Goal: Information Seeking & Learning: Learn about a topic

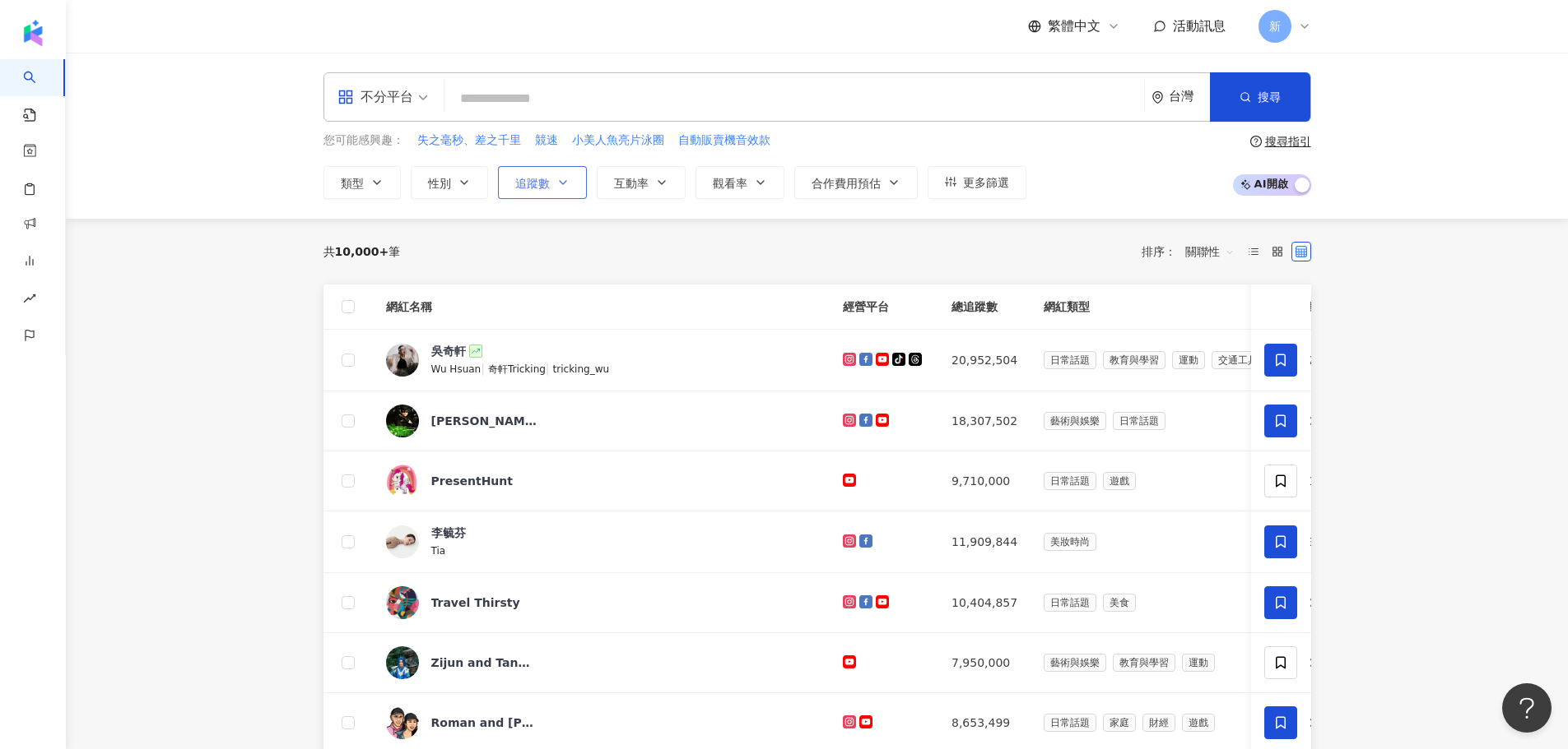
click at [557, 180] on icon "button" at bounding box center [563, 182] width 13 height 13
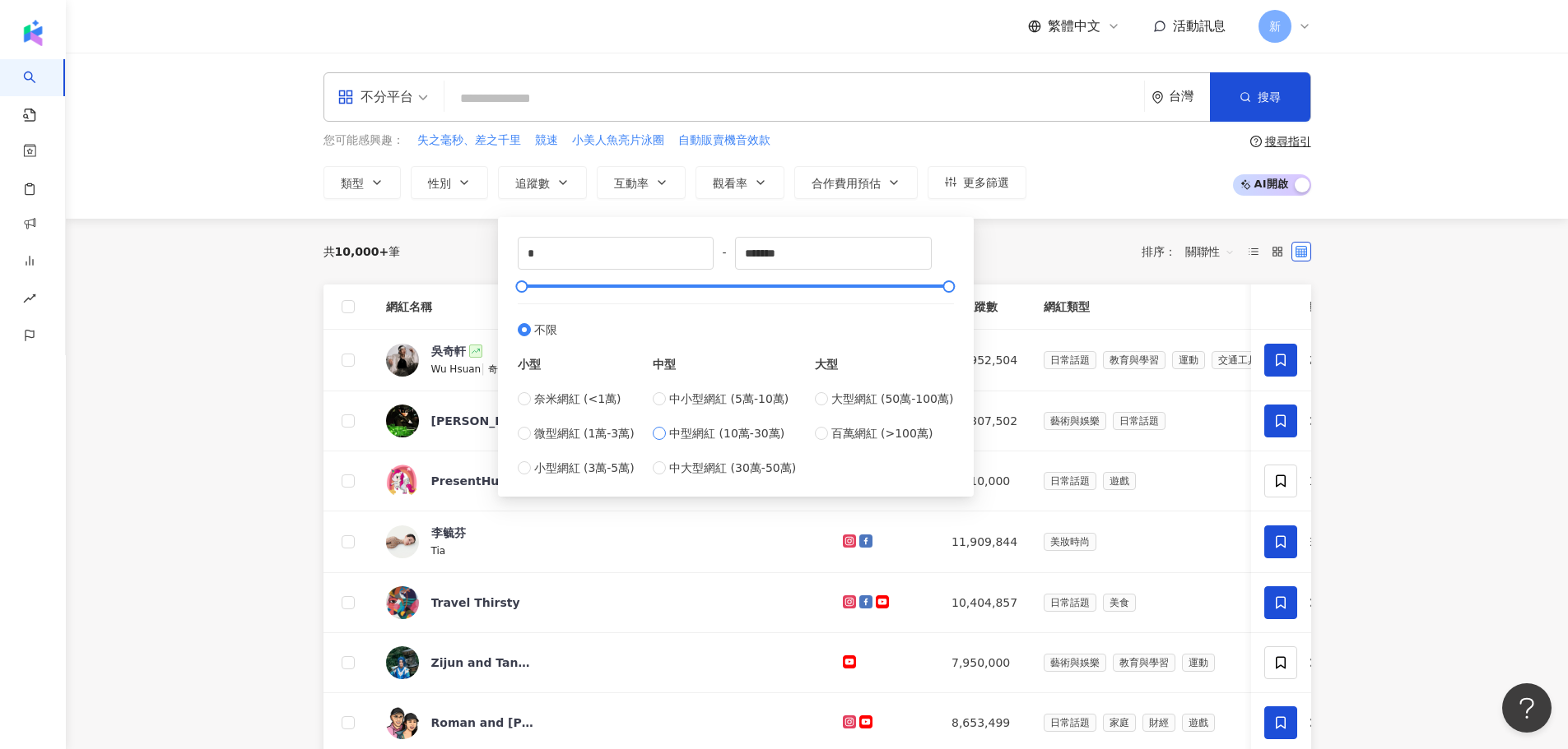
click at [708, 432] on span "中型網紅 (10萬-30萬)" at bounding box center [727, 434] width 115 height 18
type input "******"
click at [759, 180] on icon "button" at bounding box center [760, 182] width 13 height 13
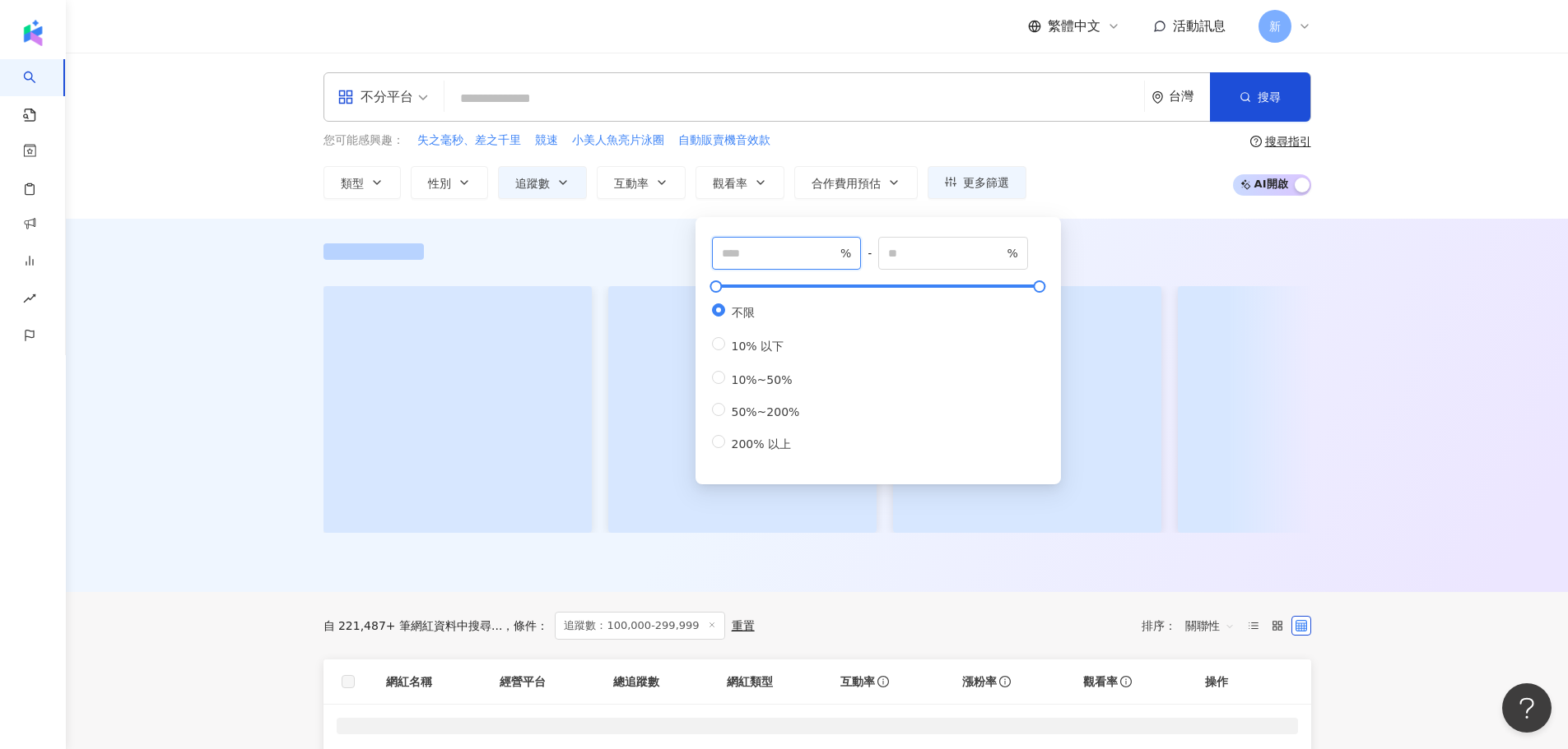
click at [768, 250] on input "number" at bounding box center [779, 253] width 115 height 18
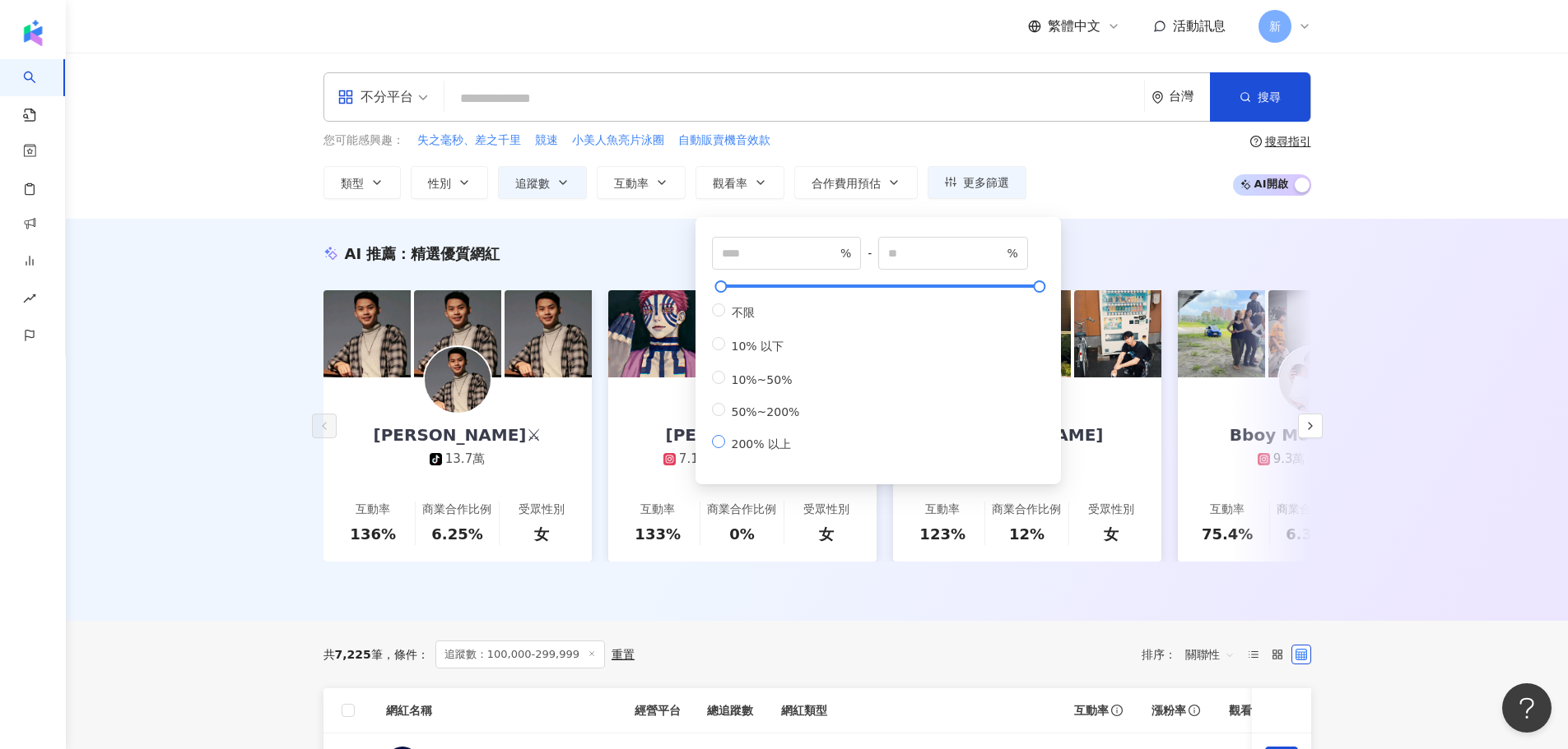
click at [753, 451] on span "200% 以上" at bounding box center [761, 444] width 73 height 13
type input "***"
click at [658, 182] on icon "button" at bounding box center [661, 182] width 13 height 13
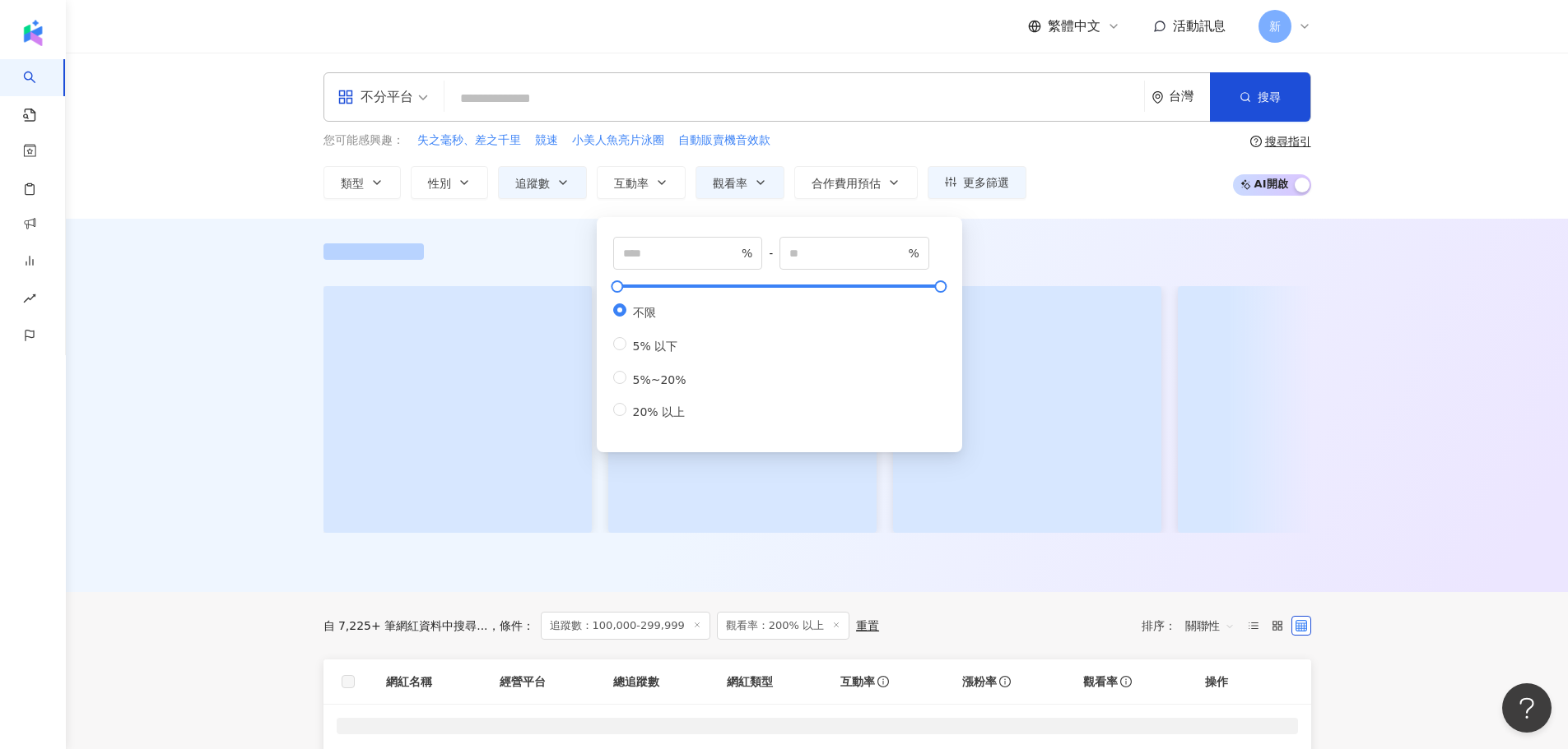
click at [421, 98] on span "不分平台" at bounding box center [383, 96] width 91 height 26
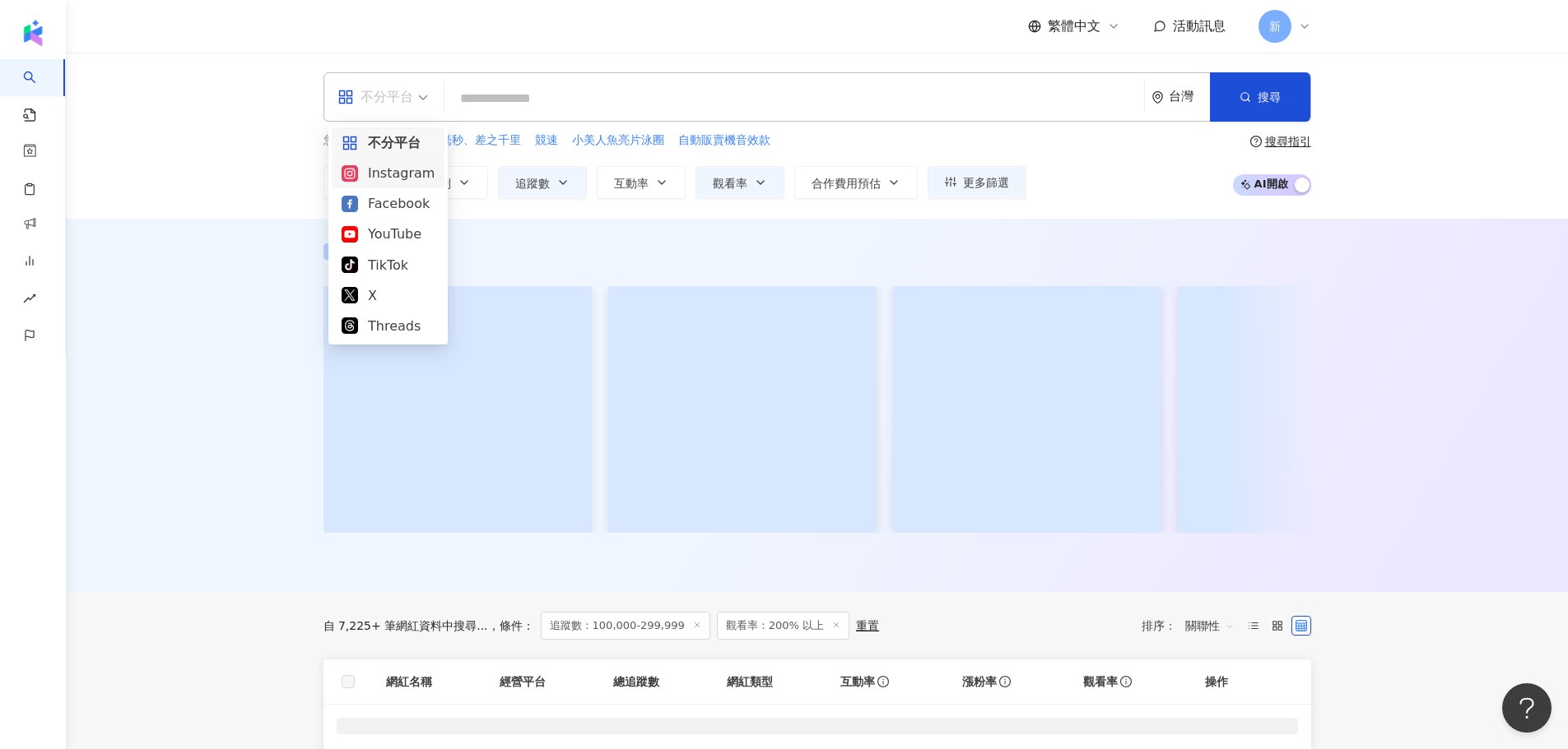
click at [393, 169] on div "Instagram" at bounding box center [388, 172] width 93 height 21
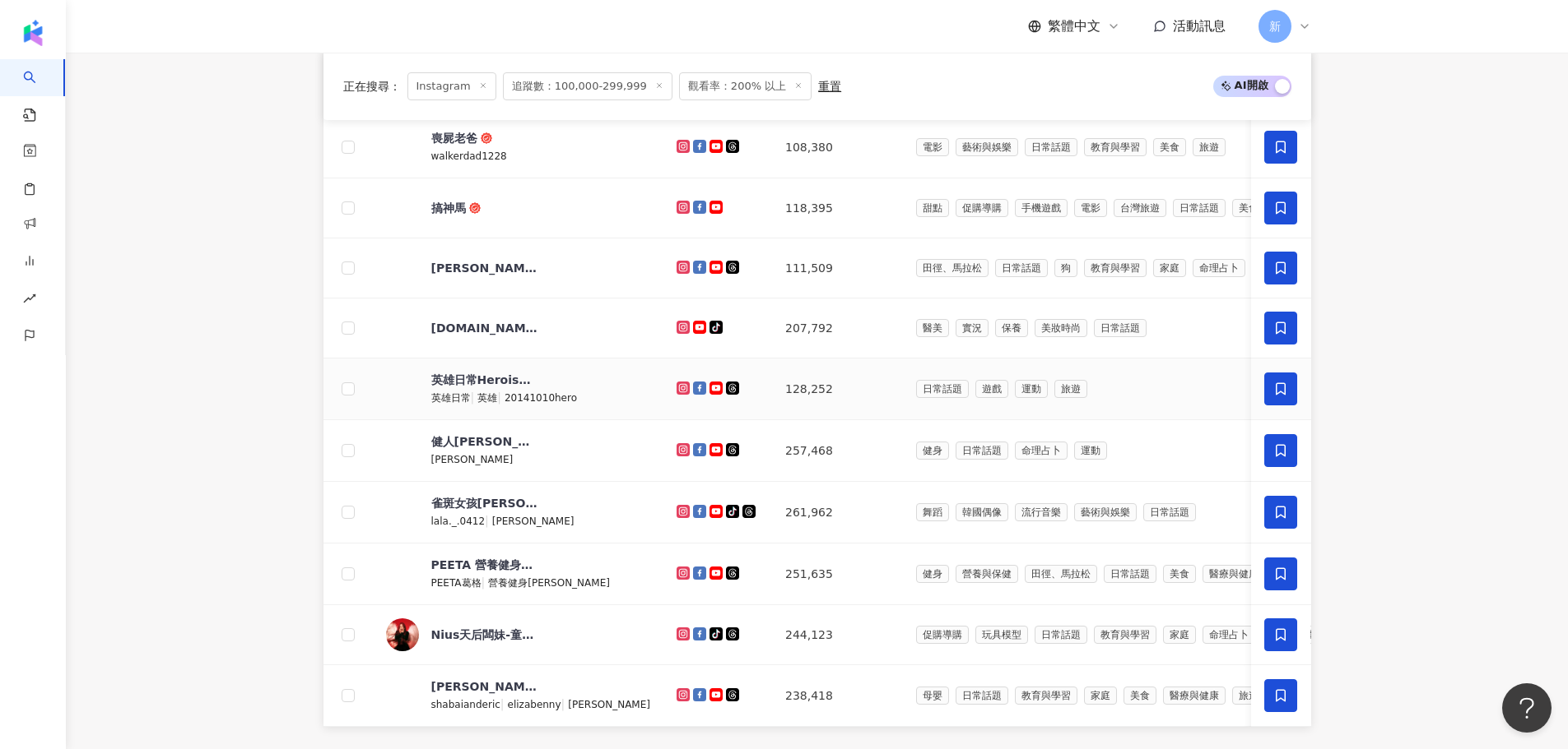
scroll to position [987, 0]
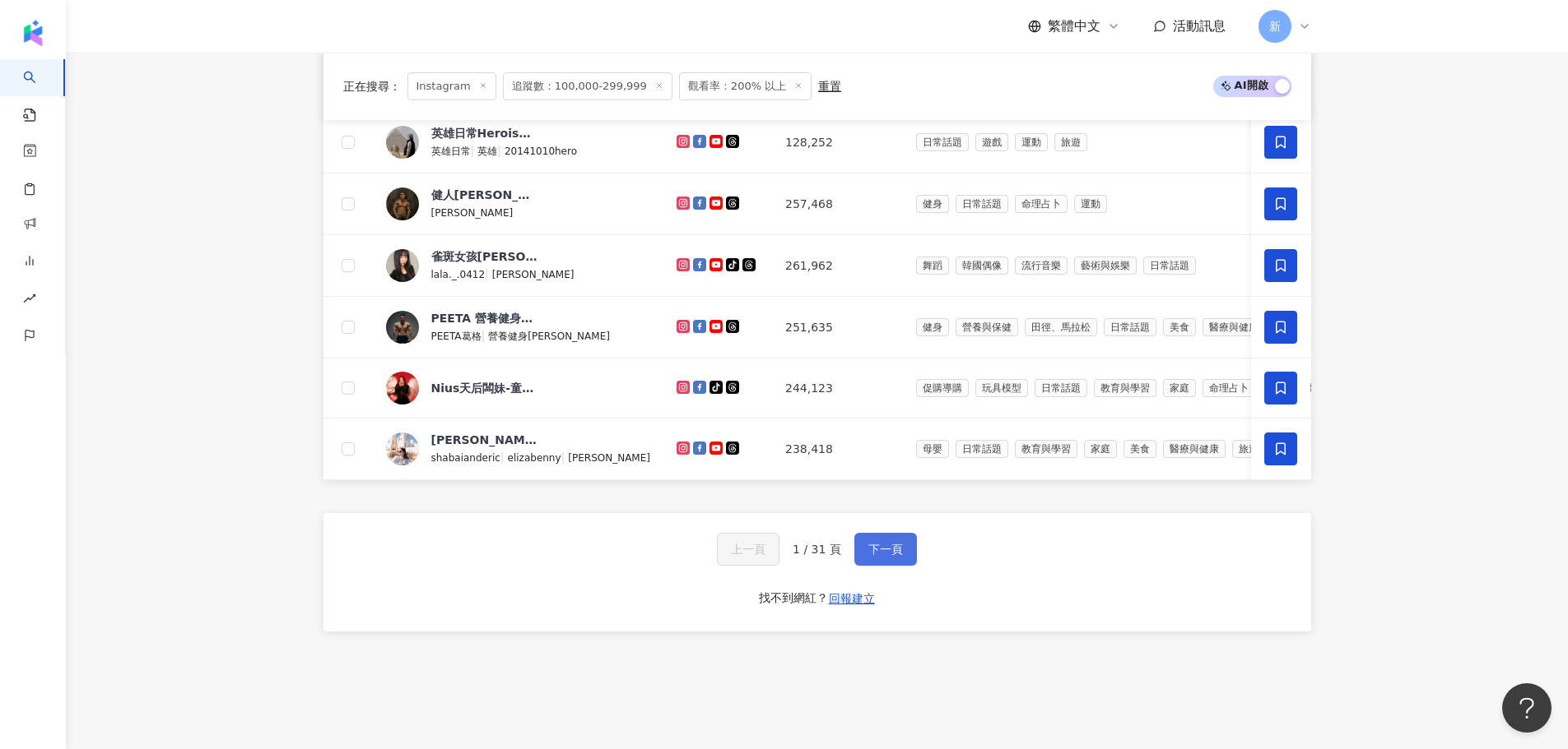
click at [872, 557] on span "下一頁" at bounding box center [886, 549] width 35 height 13
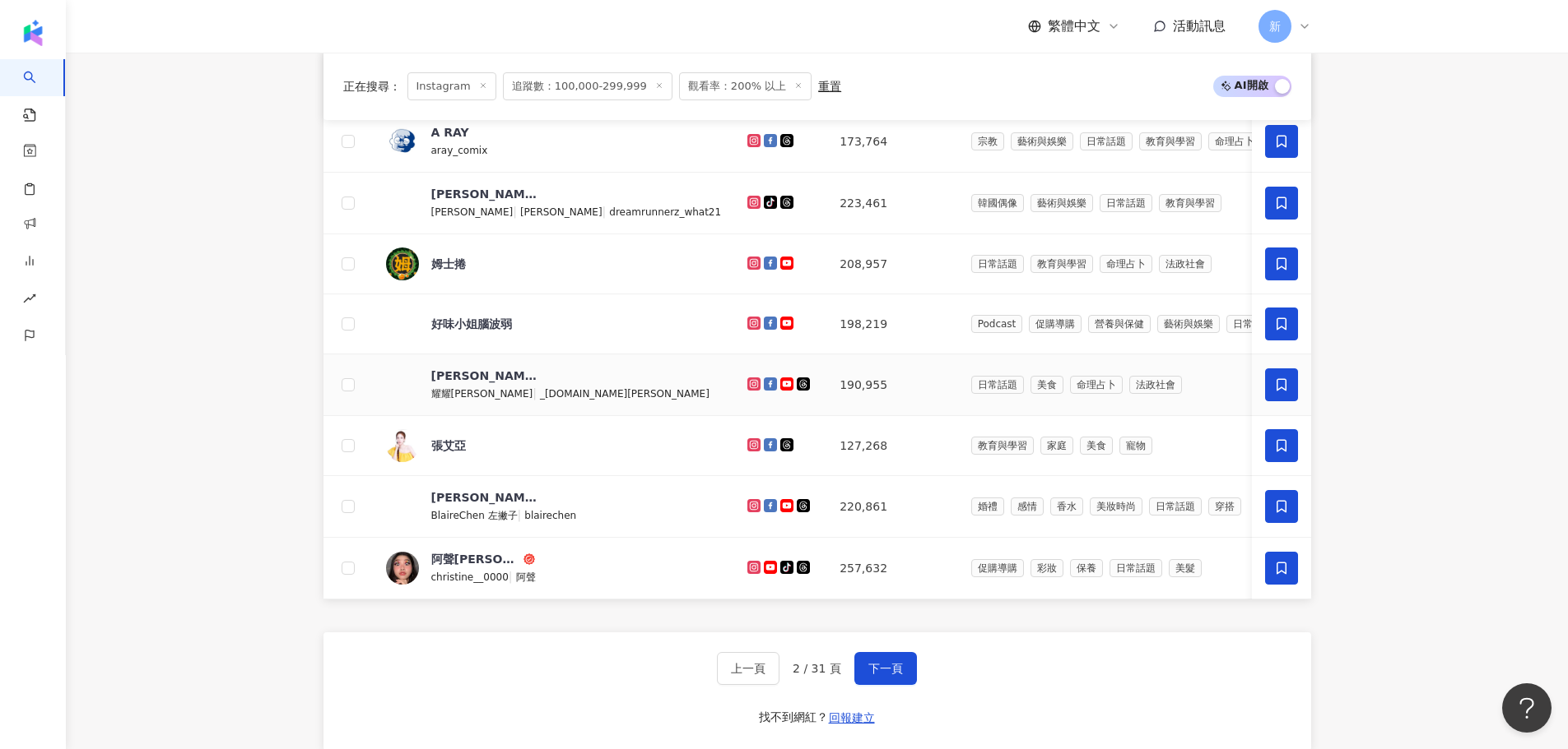
scroll to position [905, 0]
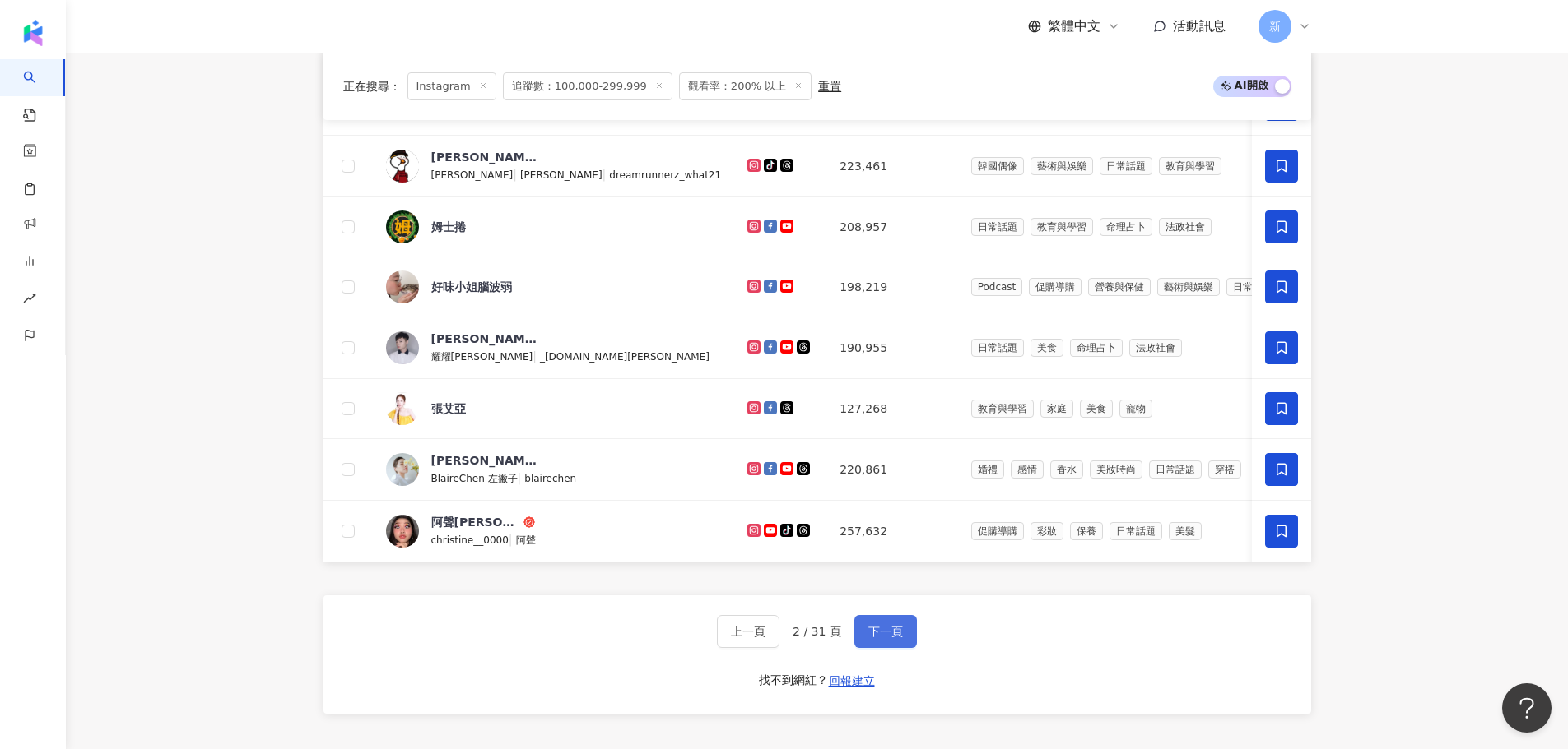
click at [868, 638] on span "下一頁" at bounding box center [886, 632] width 35 height 13
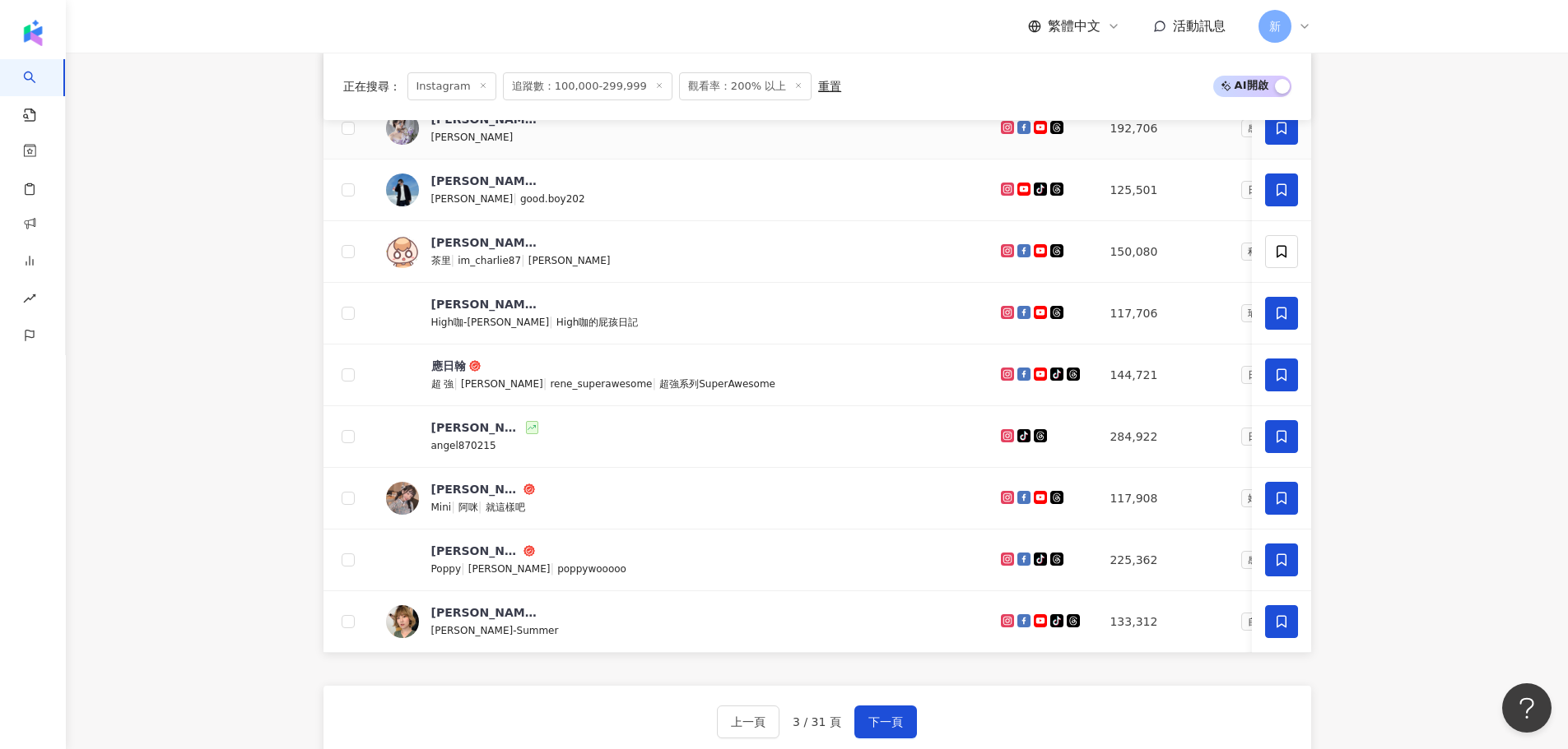
scroll to position [823, 0]
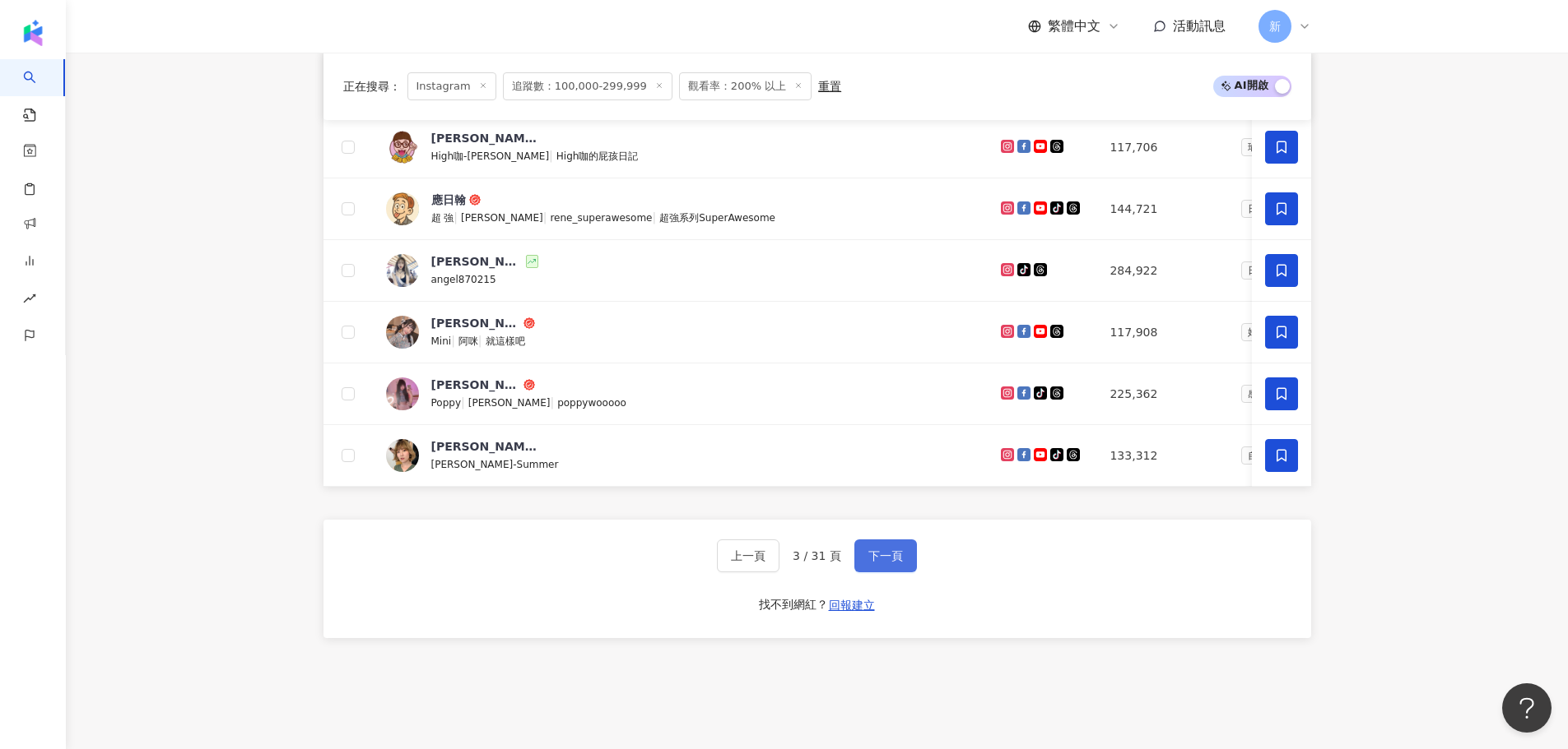
click at [881, 563] on span "下一頁" at bounding box center [886, 556] width 35 height 13
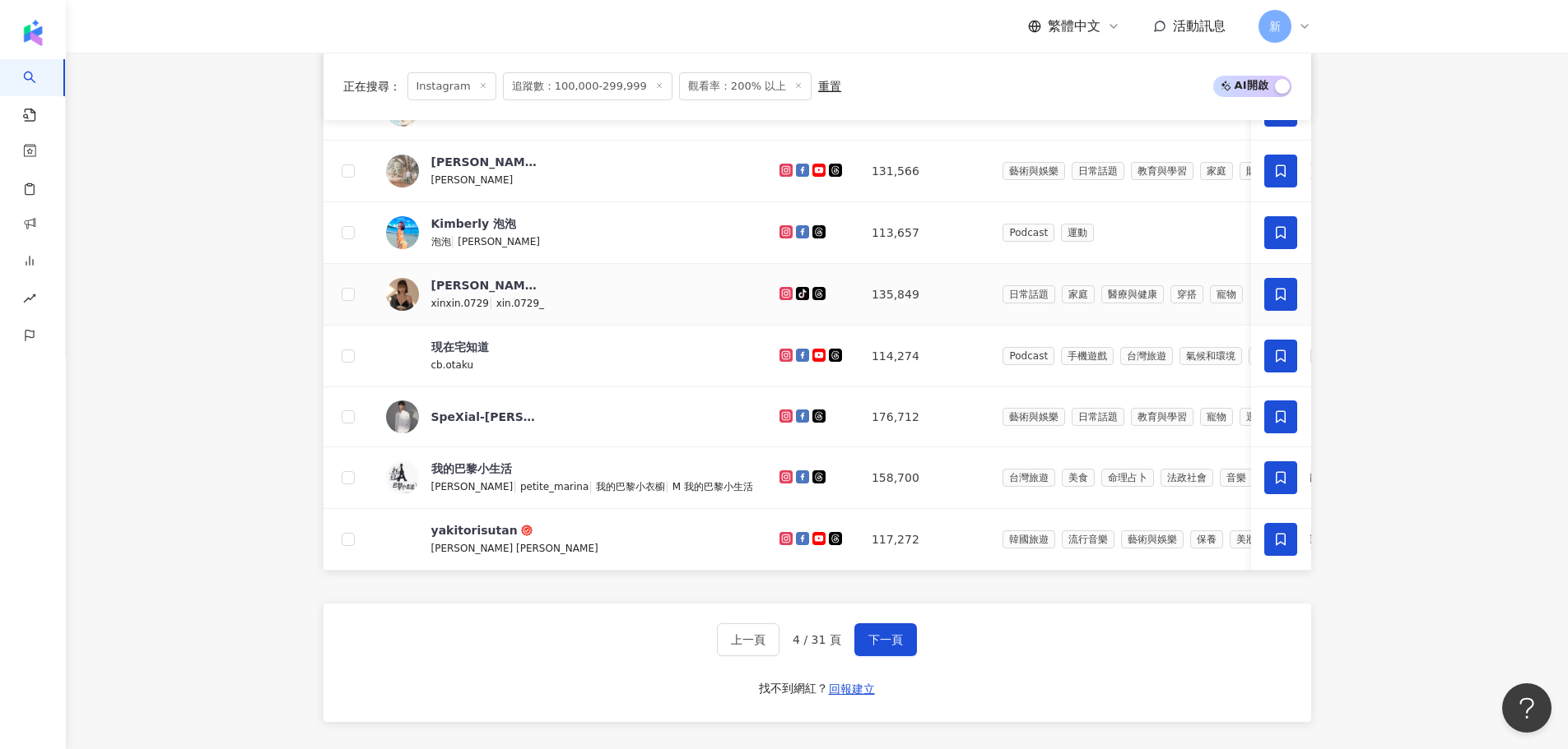
scroll to position [905, 0]
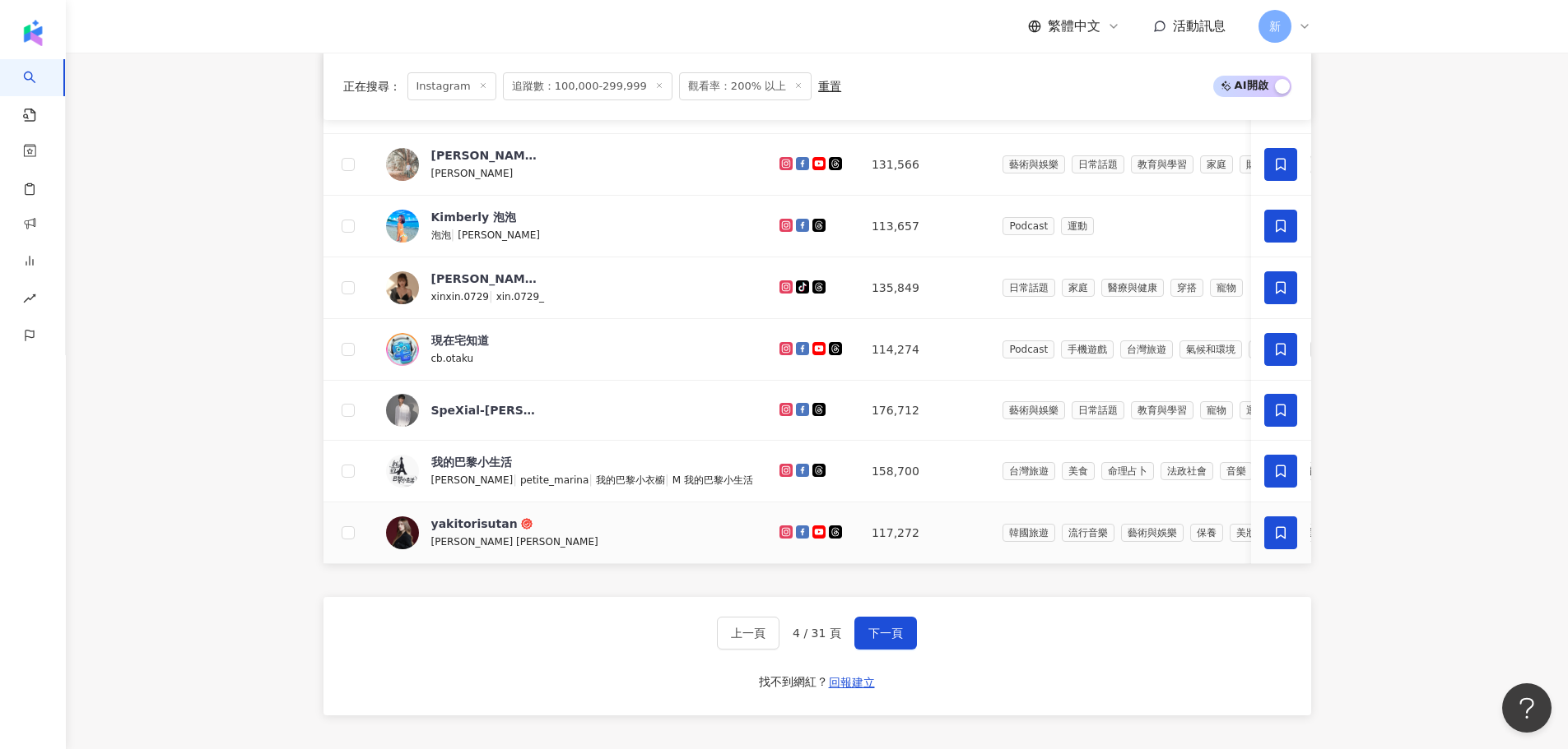
click at [781, 537] on icon at bounding box center [787, 532] width 11 height 10
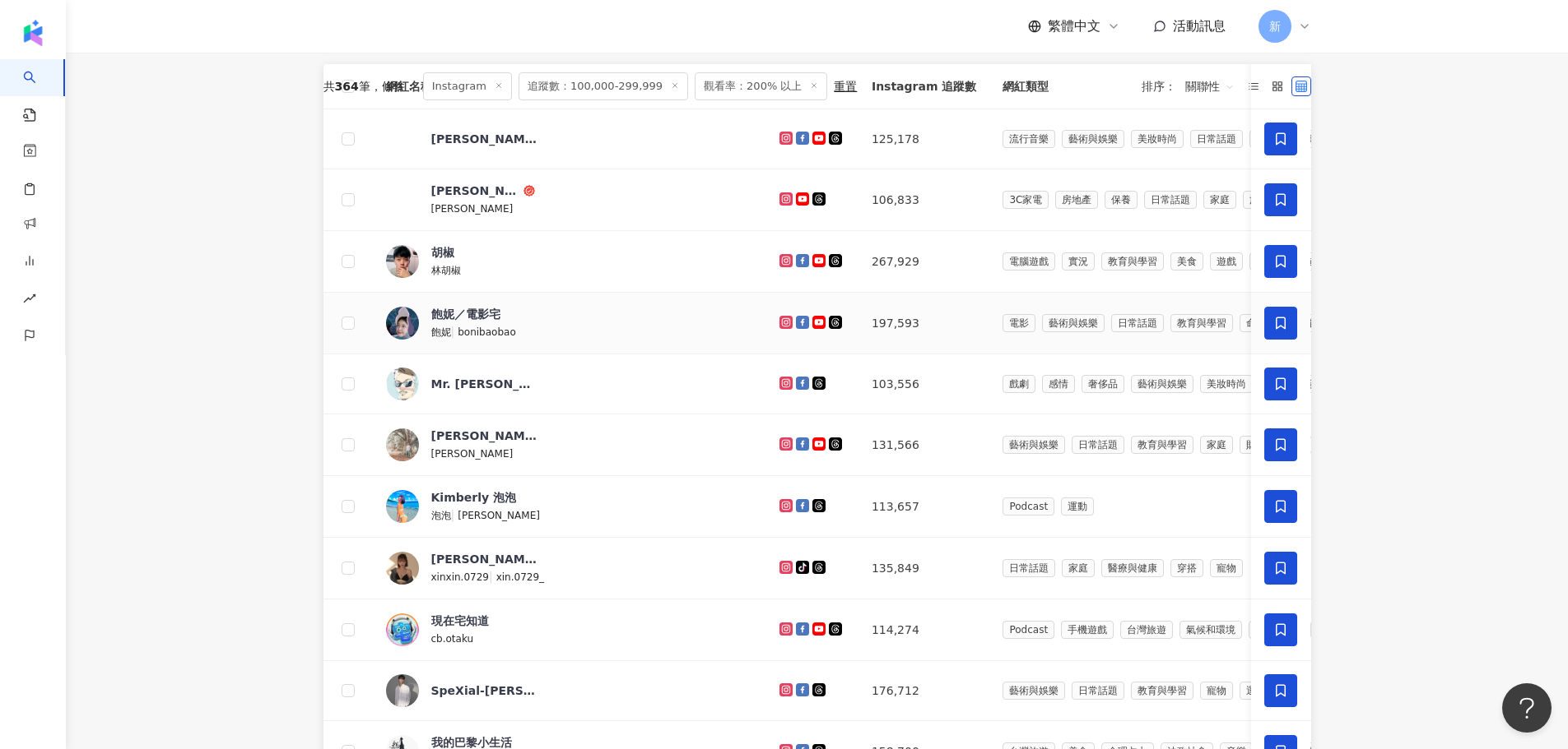
scroll to position [823, 0]
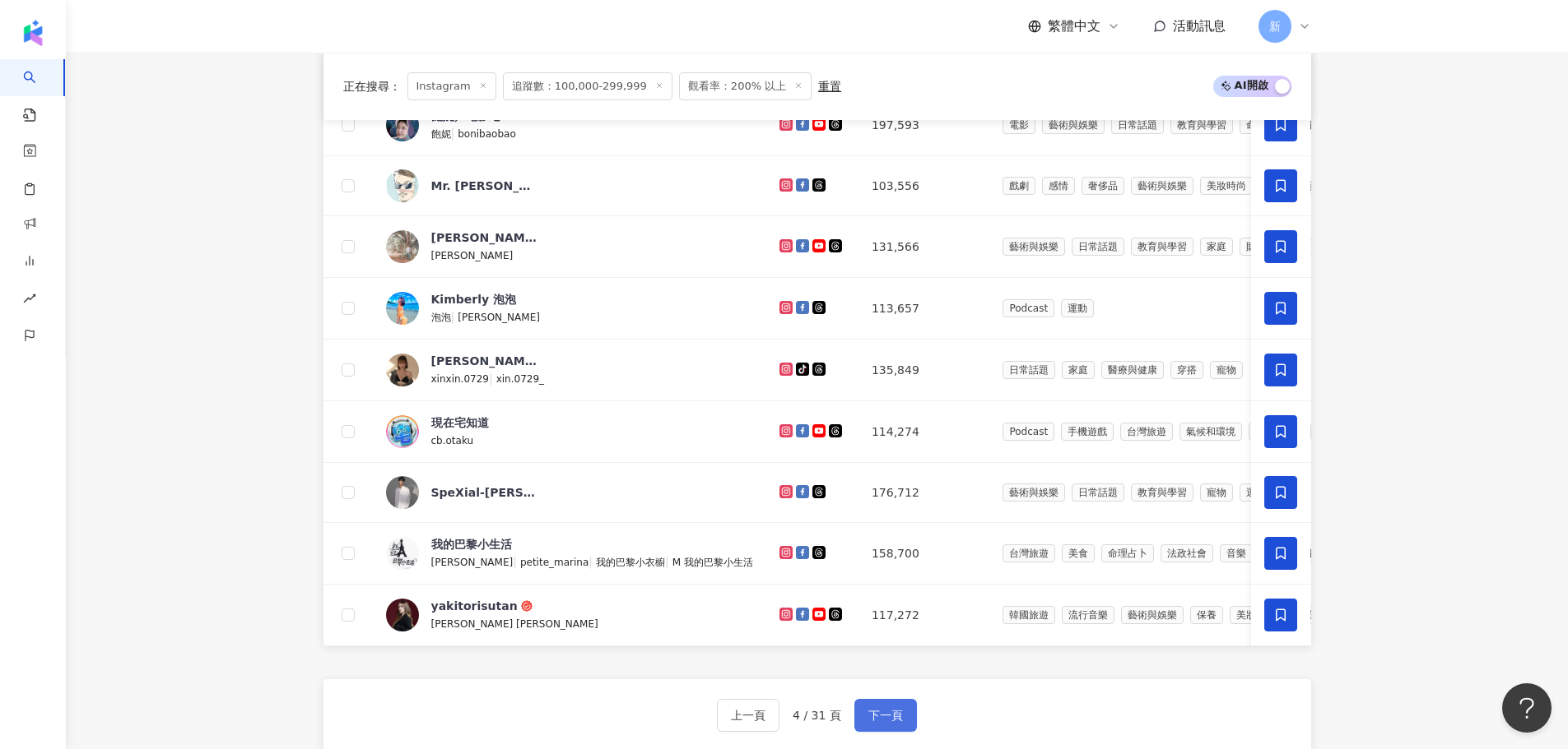
click at [873, 723] on span "下一頁" at bounding box center [886, 715] width 35 height 13
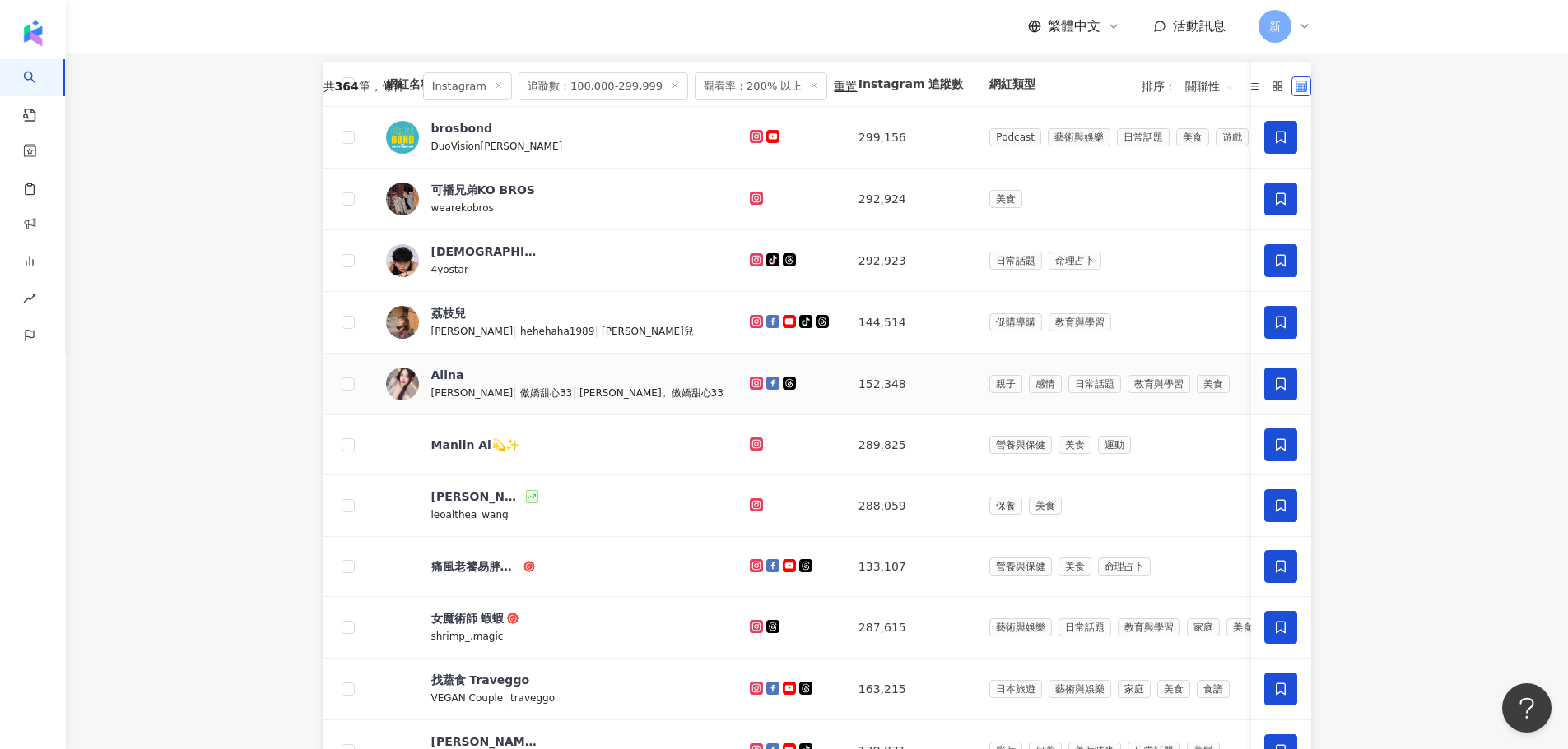
scroll to position [658, 0]
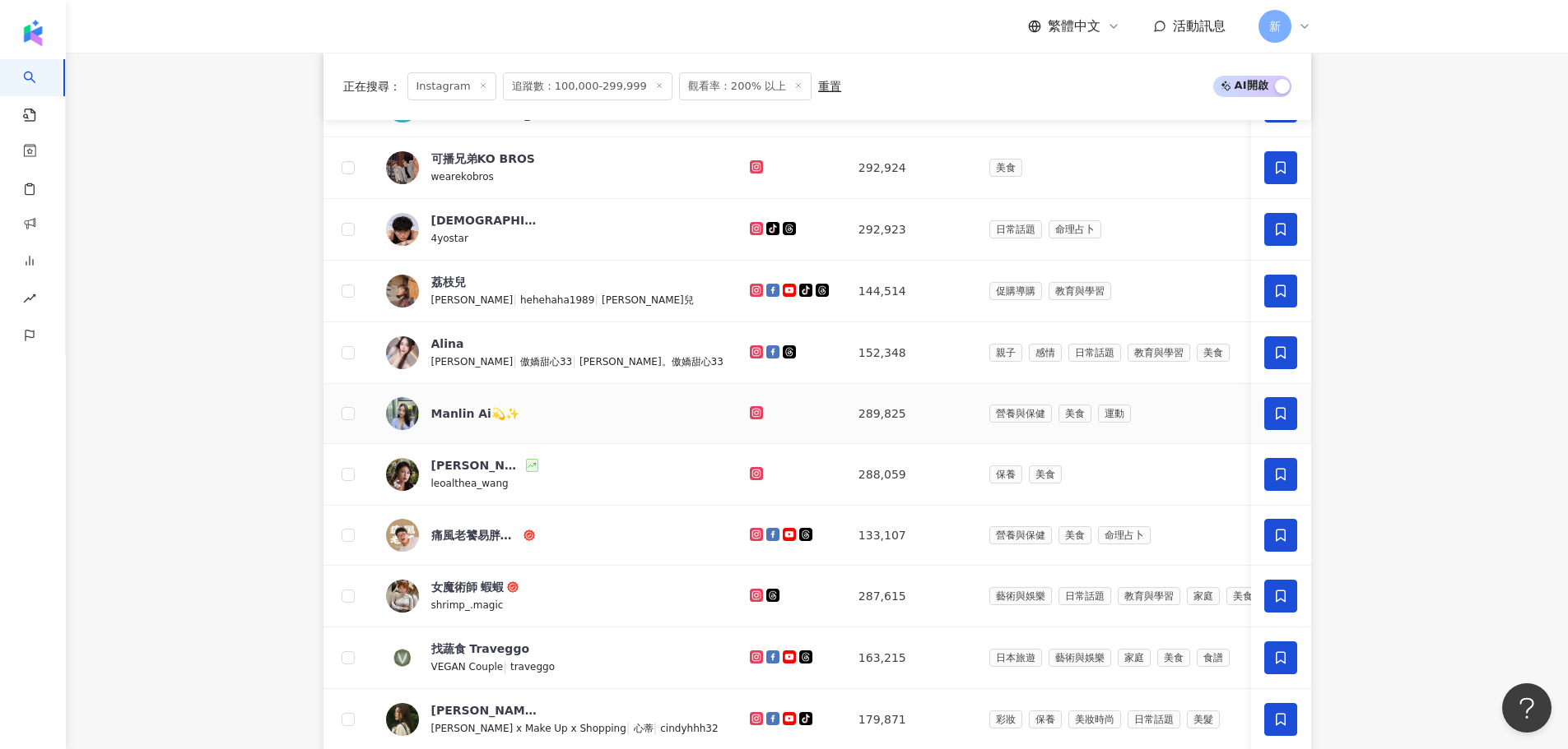
click at [749, 419] on icon at bounding box center [756, 413] width 13 height 13
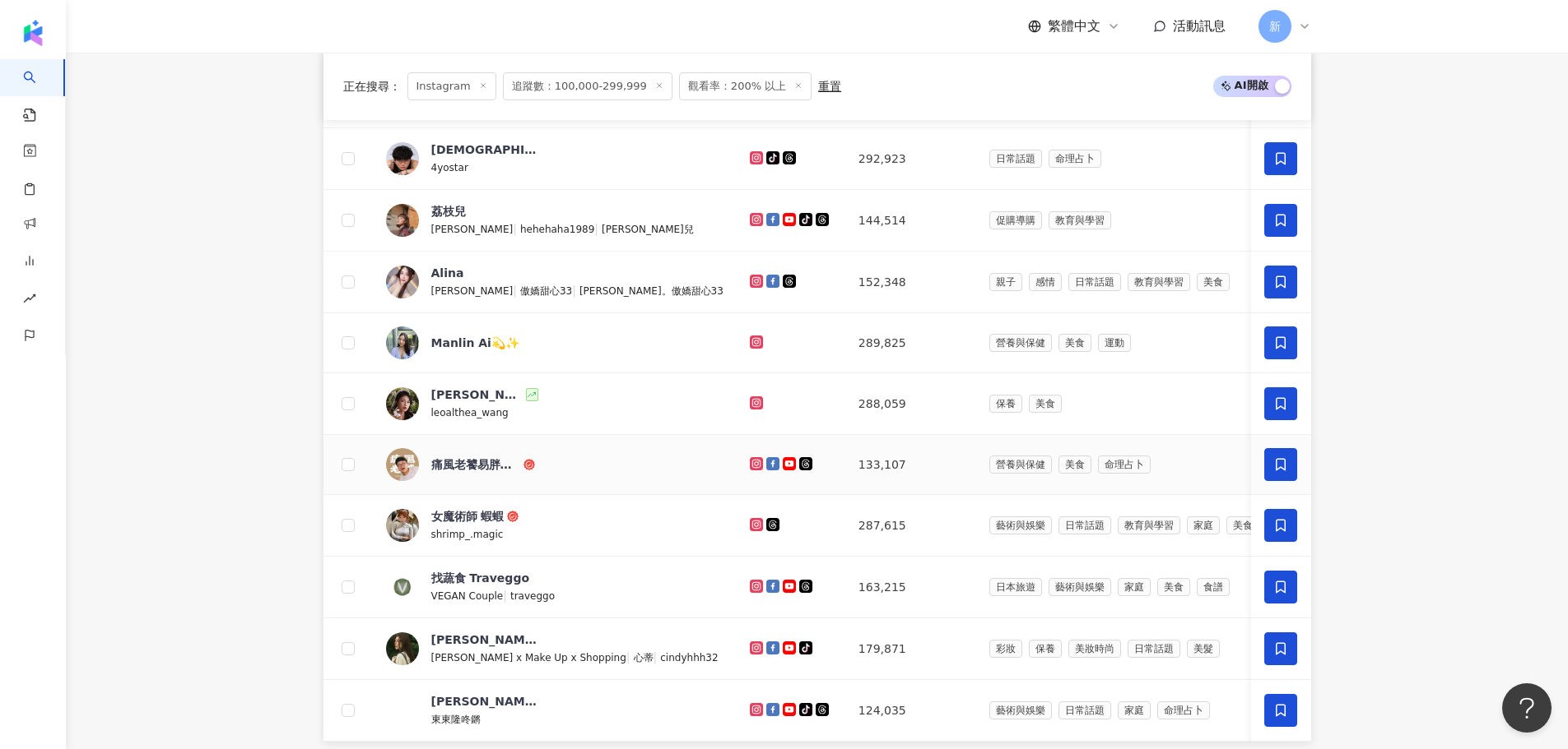
scroll to position [823, 0]
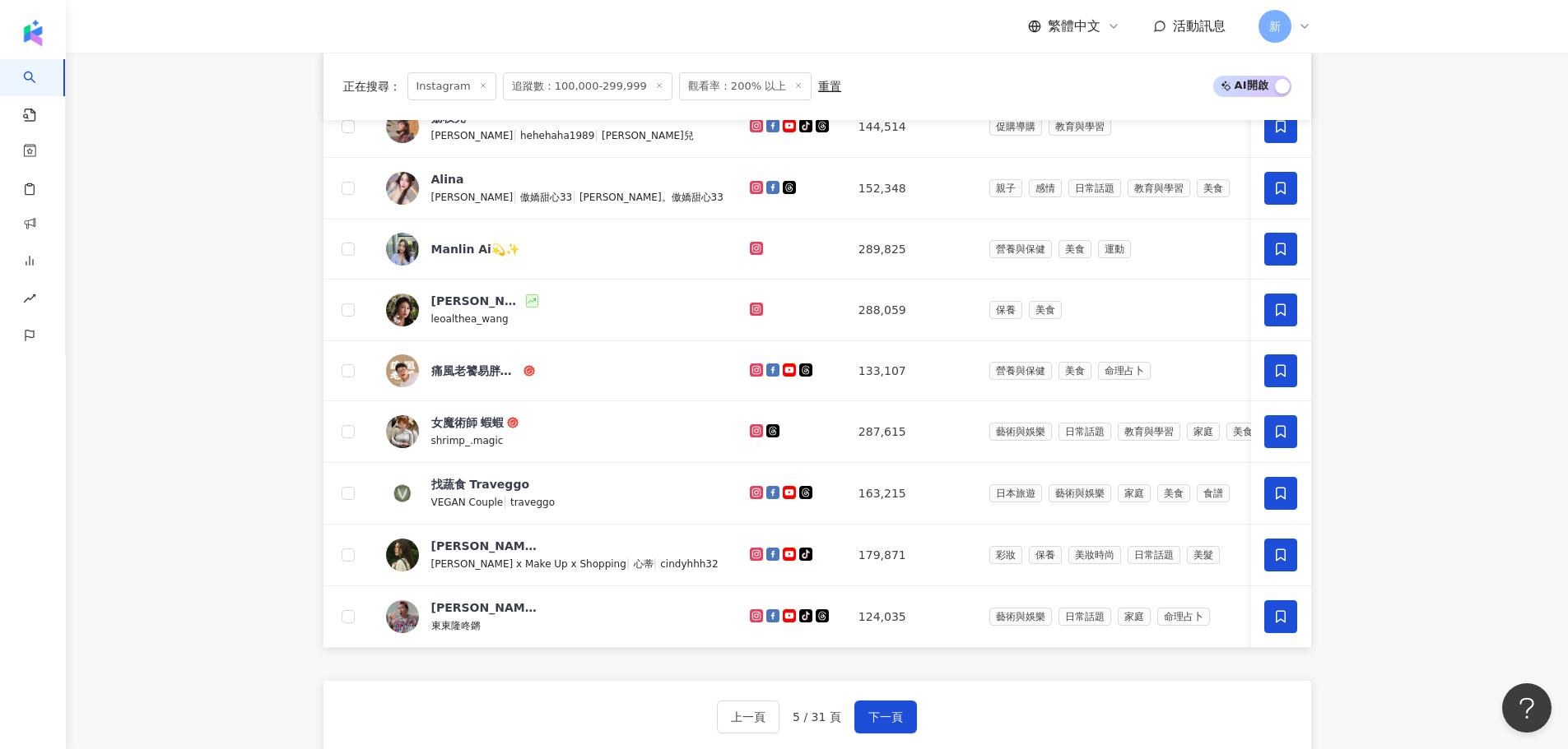
click at [873, 723] on div "上一頁 5 / 31 頁 下一頁 找不到網紅？ 回報建立" at bounding box center [817, 740] width 987 height 118
click at [878, 730] on button "下一頁" at bounding box center [886, 717] width 63 height 33
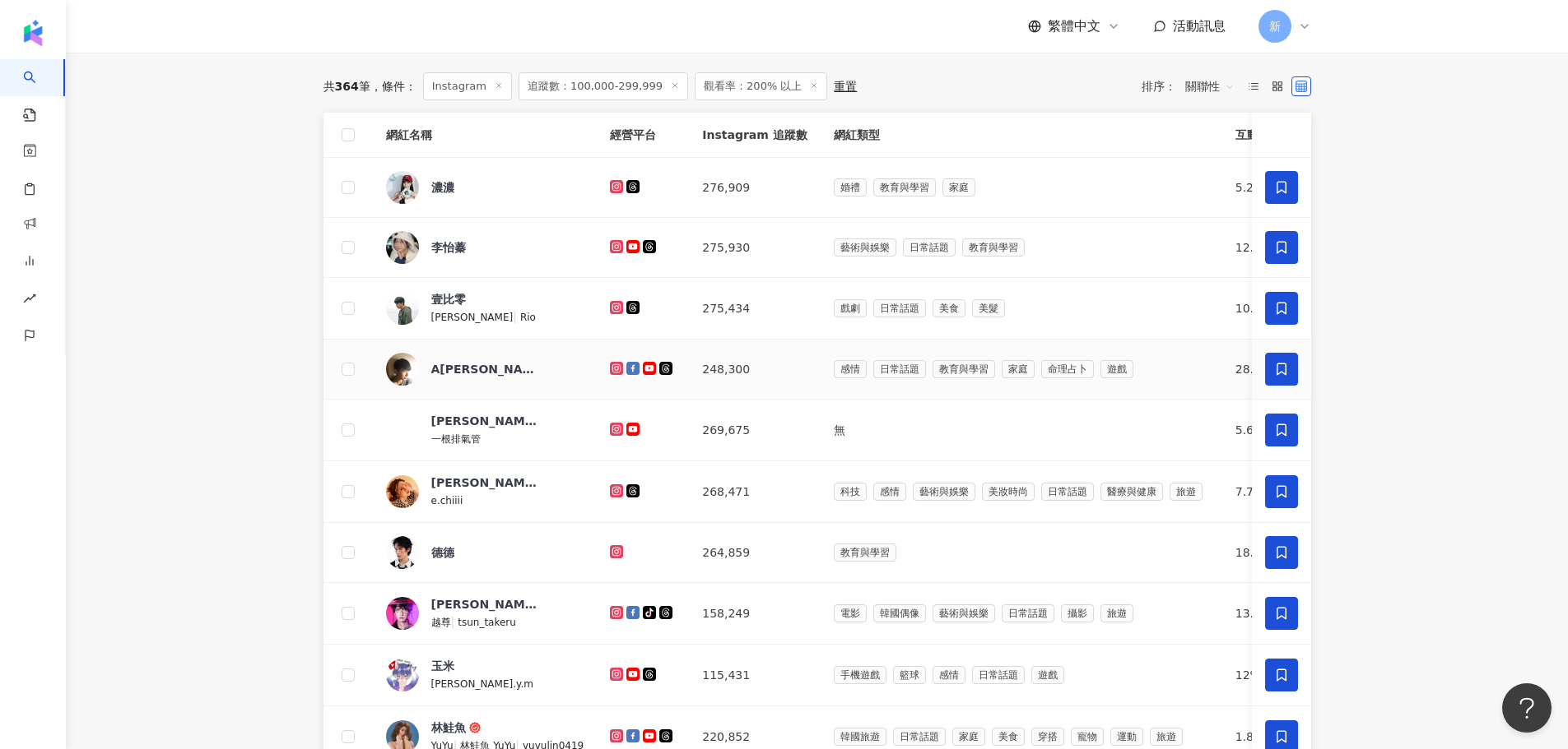
scroll to position [494, 0]
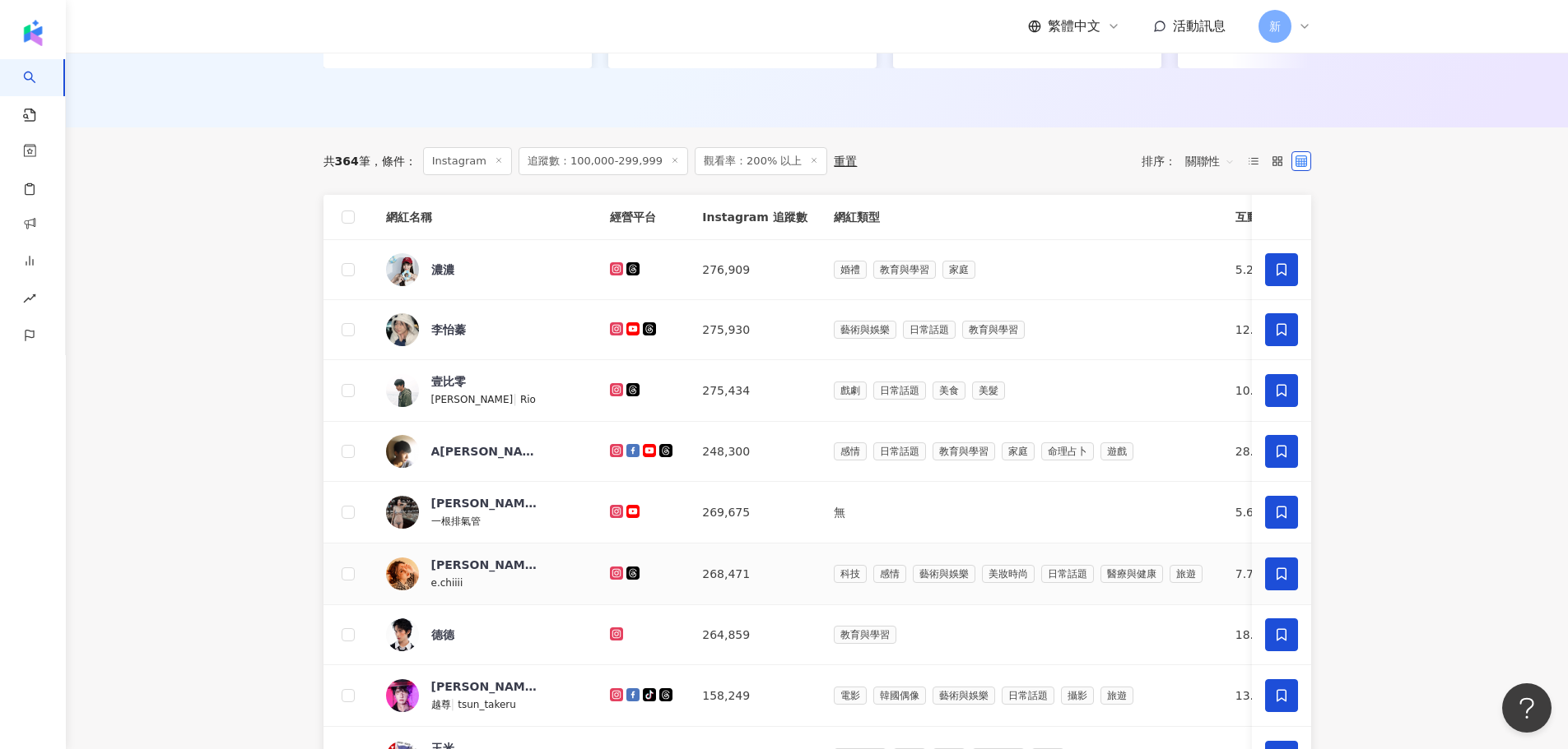
click at [610, 580] on icon at bounding box center [616, 573] width 13 height 13
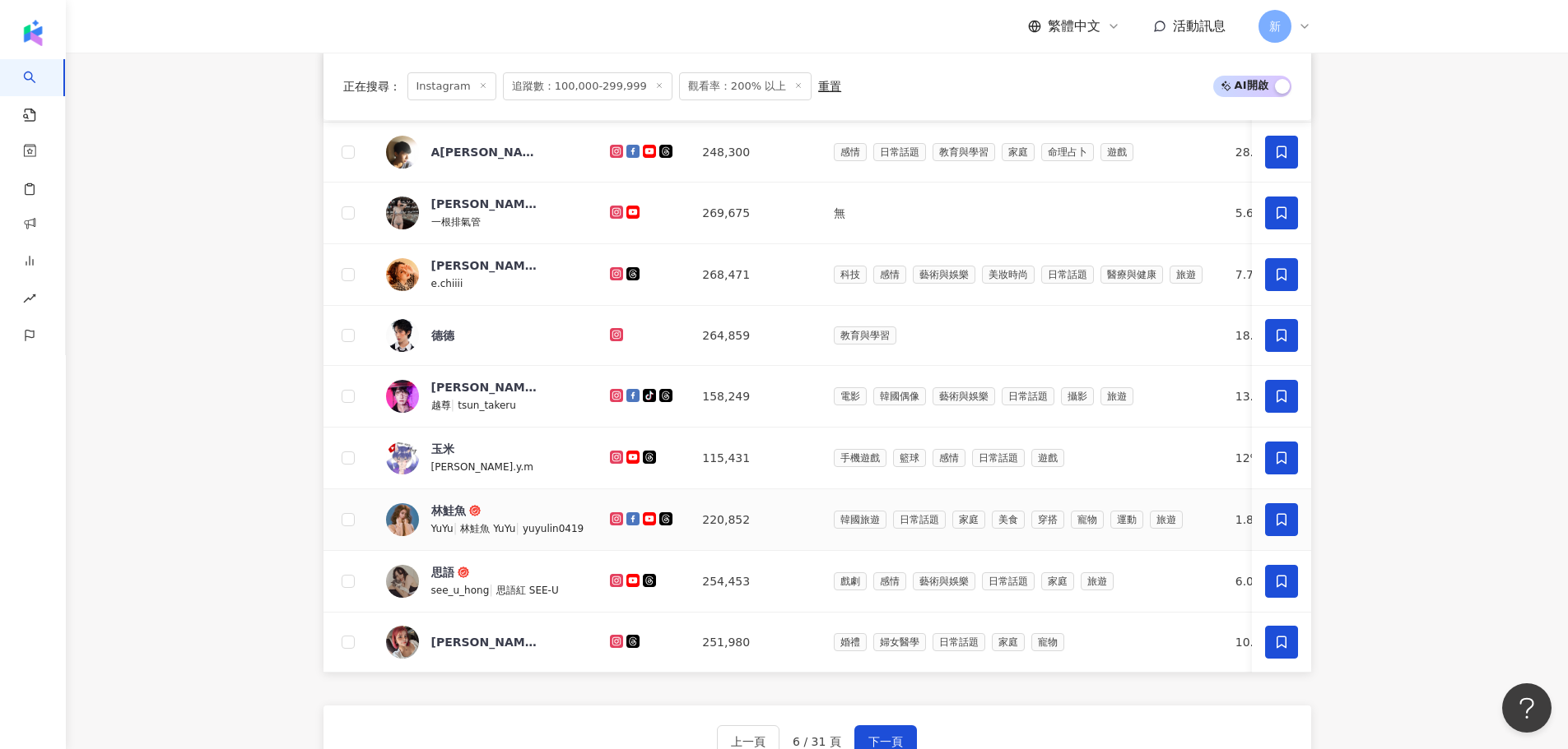
scroll to position [823, 0]
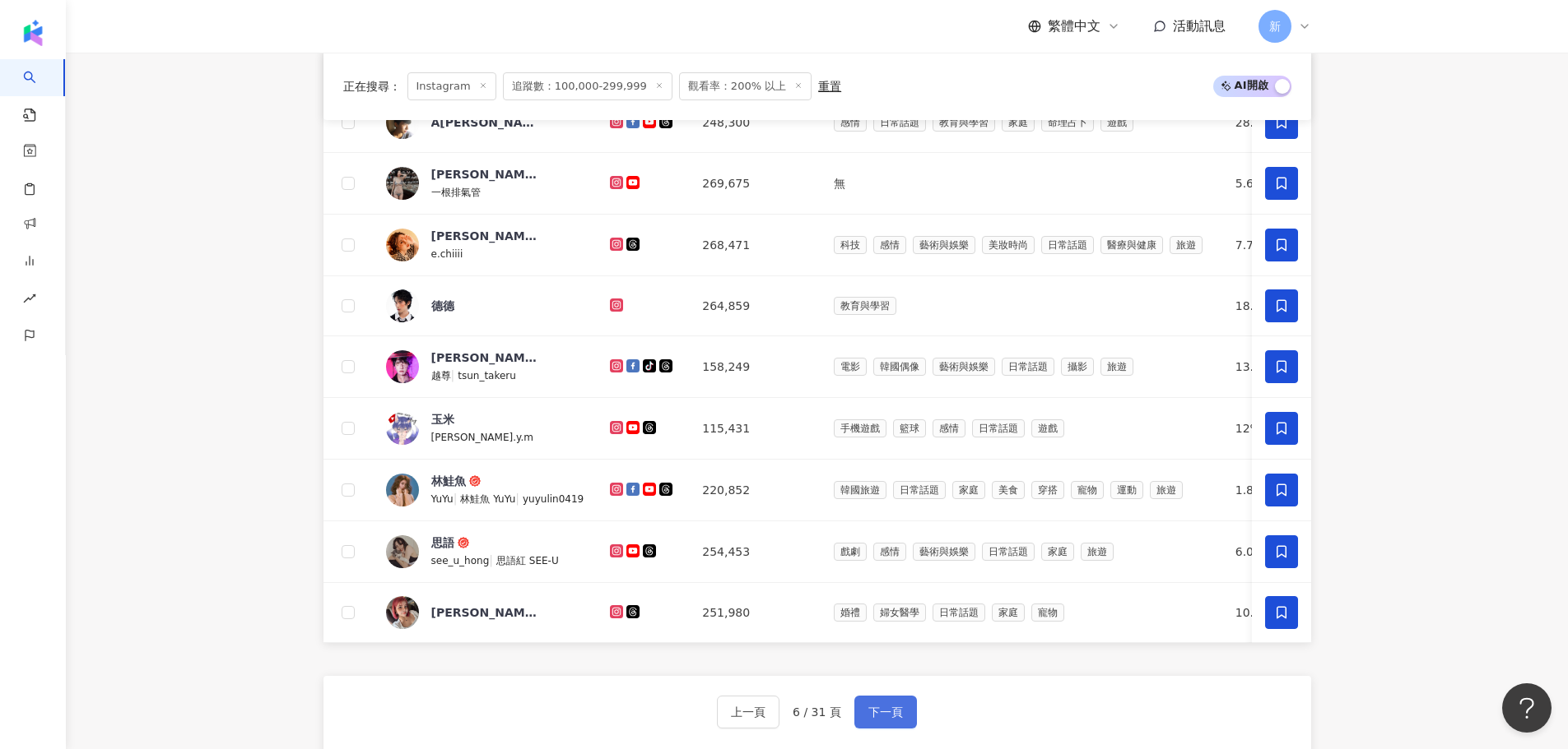
click at [868, 719] on span "下一頁" at bounding box center [886, 712] width 35 height 13
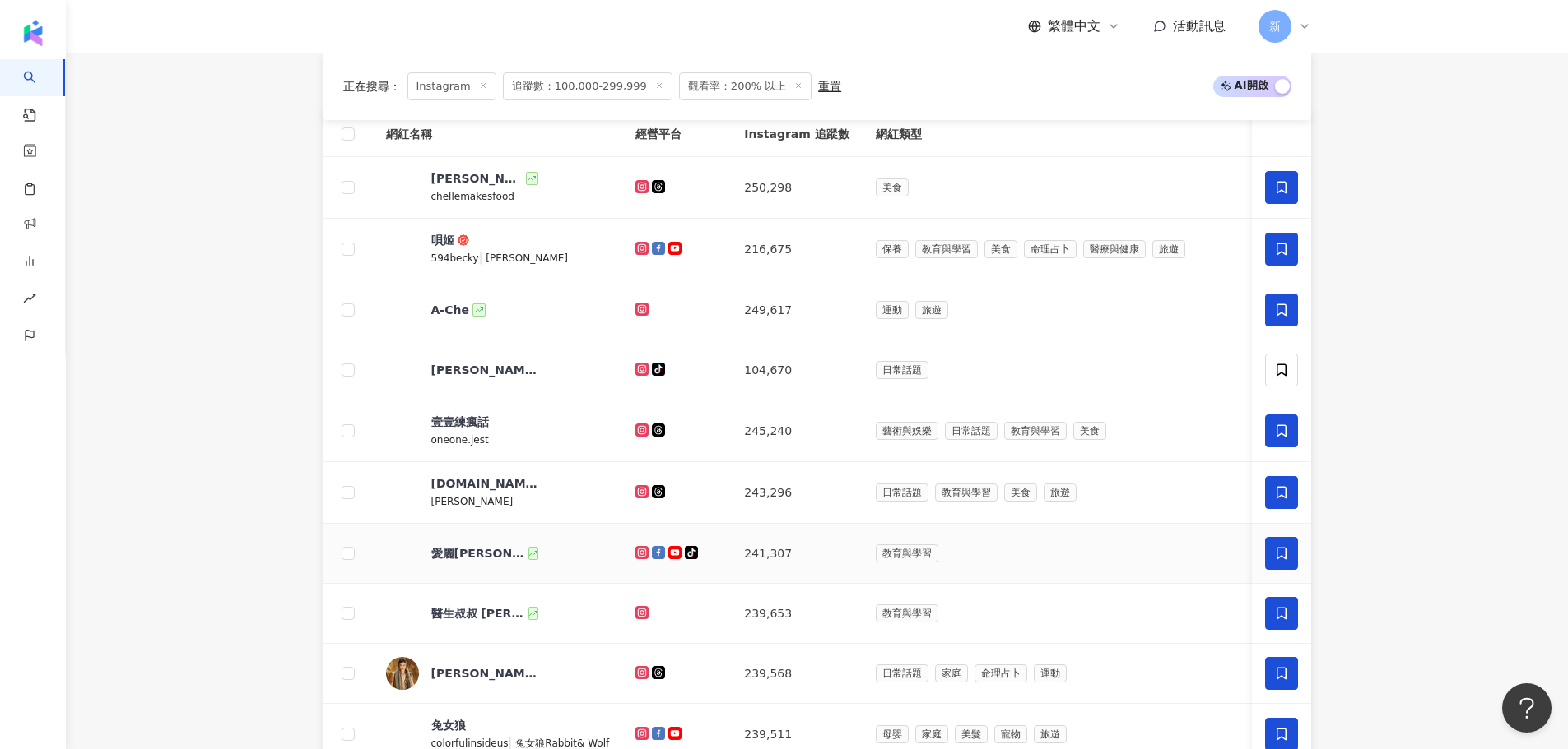
scroll to position [576, 0]
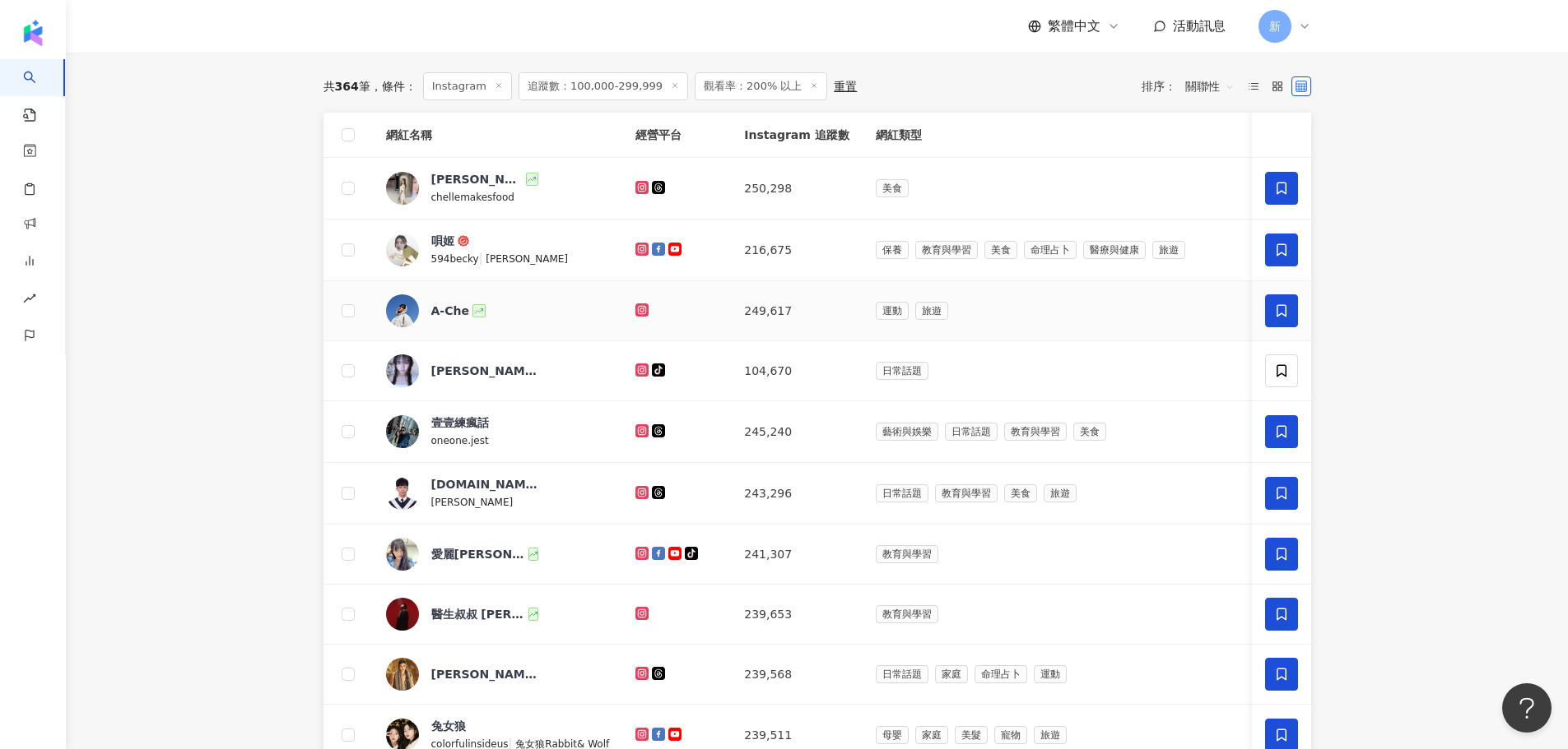
click at [637, 315] on icon at bounding box center [642, 310] width 11 height 10
